Goal: Transaction & Acquisition: Purchase product/service

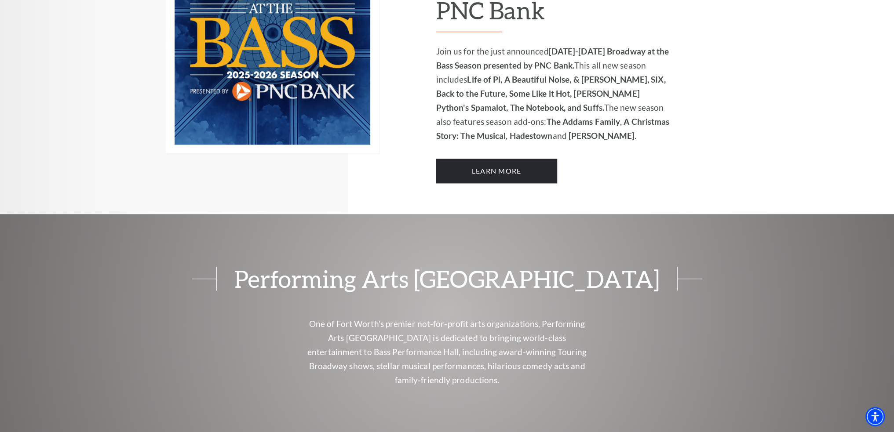
scroll to position [738, 0]
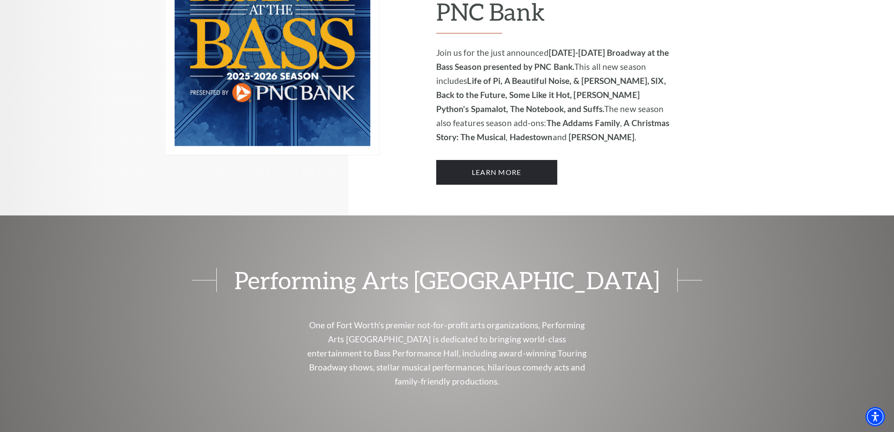
click at [493, 171] on div "Performing Arts [GEOGRAPHIC_DATA] Presents [DATE]-[DATE] Broadway at the Bass S…" at bounding box center [582, 35] width 292 height 362
click at [512, 161] on link "Learn More" at bounding box center [496, 172] width 121 height 25
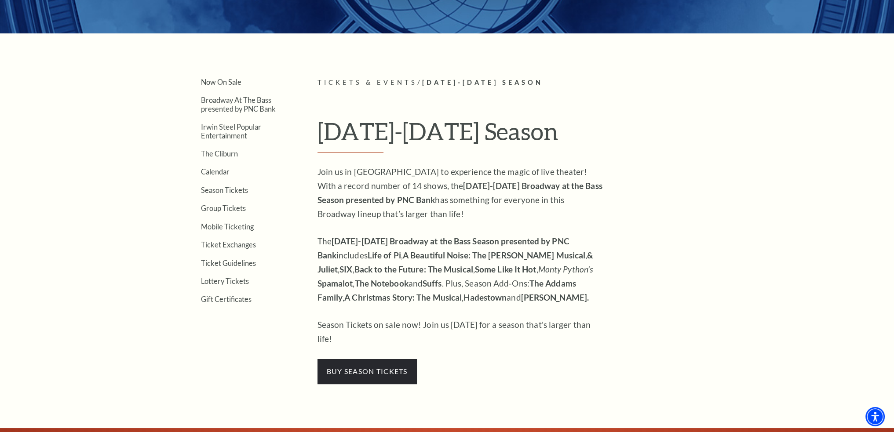
scroll to position [220, 0]
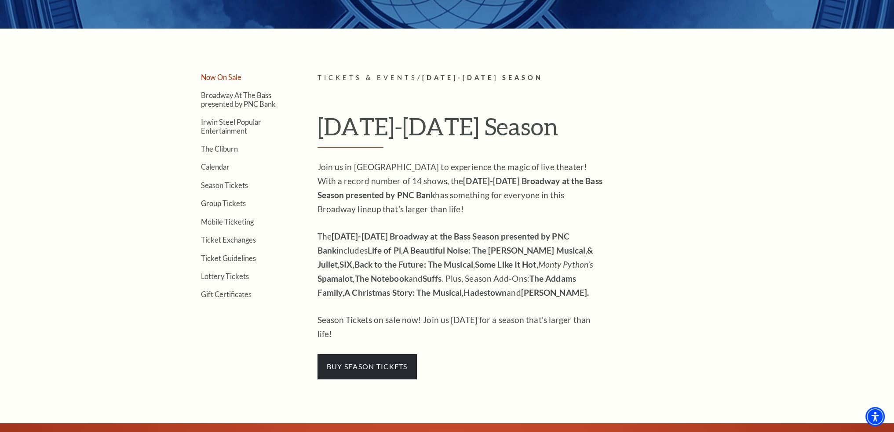
click at [223, 75] on link "Now On Sale" at bounding box center [221, 77] width 40 height 8
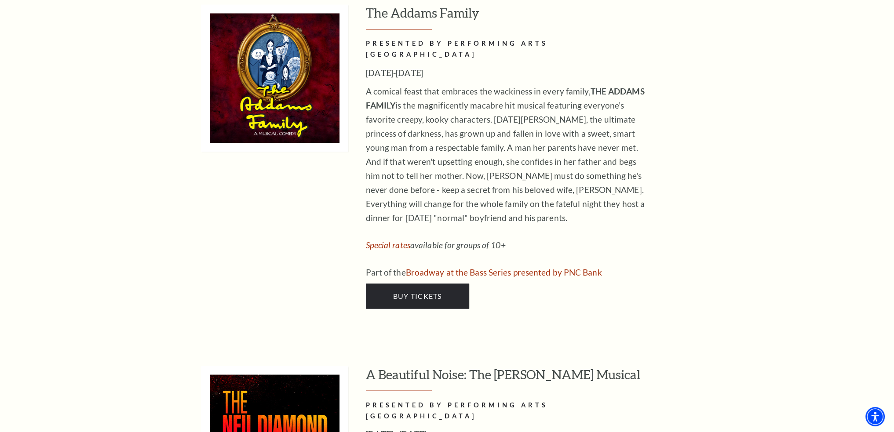
scroll to position [2155, 0]
